Goal: Task Accomplishment & Management: Complete application form

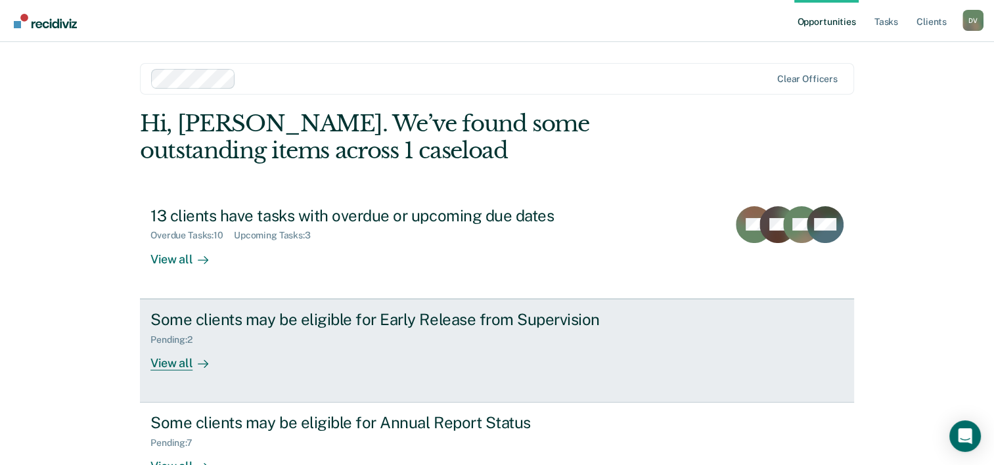
click at [197, 340] on div "Pending : 2" at bounding box center [176, 339] width 53 height 11
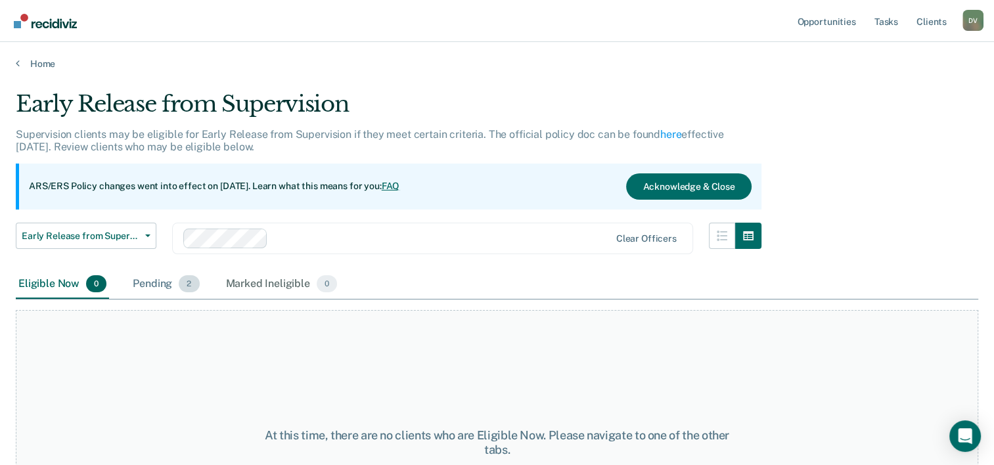
click at [167, 284] on div "Pending 2" at bounding box center [166, 284] width 72 height 29
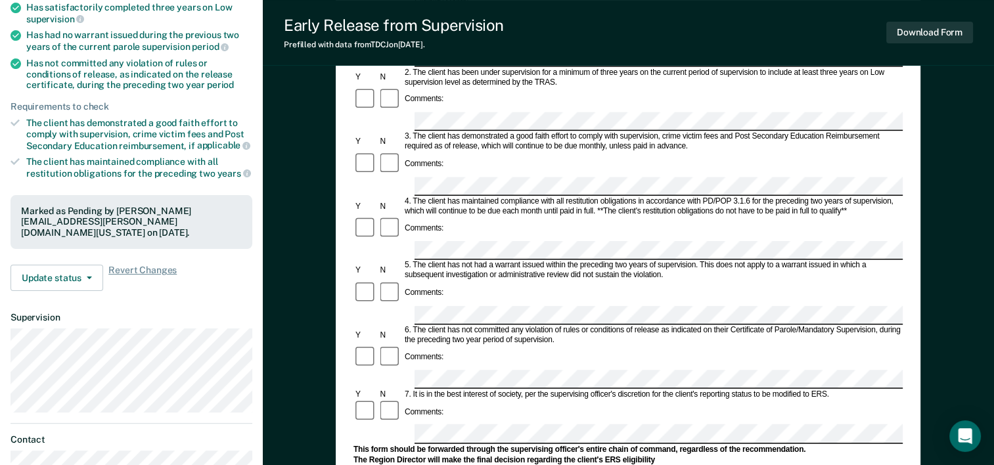
scroll to position [221, 0]
